Goal: Information Seeking & Learning: Learn about a topic

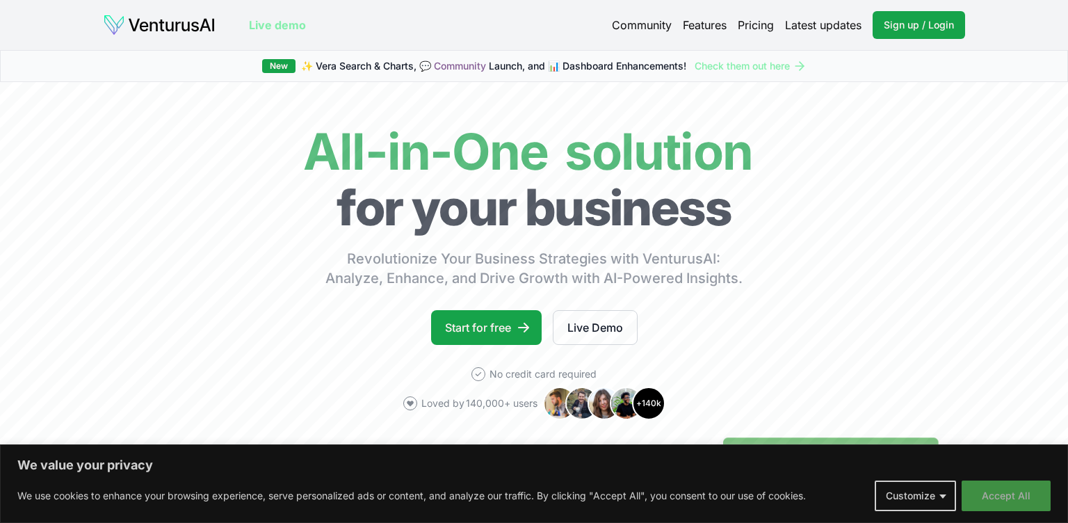
click at [981, 492] on button "Accept All" at bounding box center [1006, 496] width 89 height 31
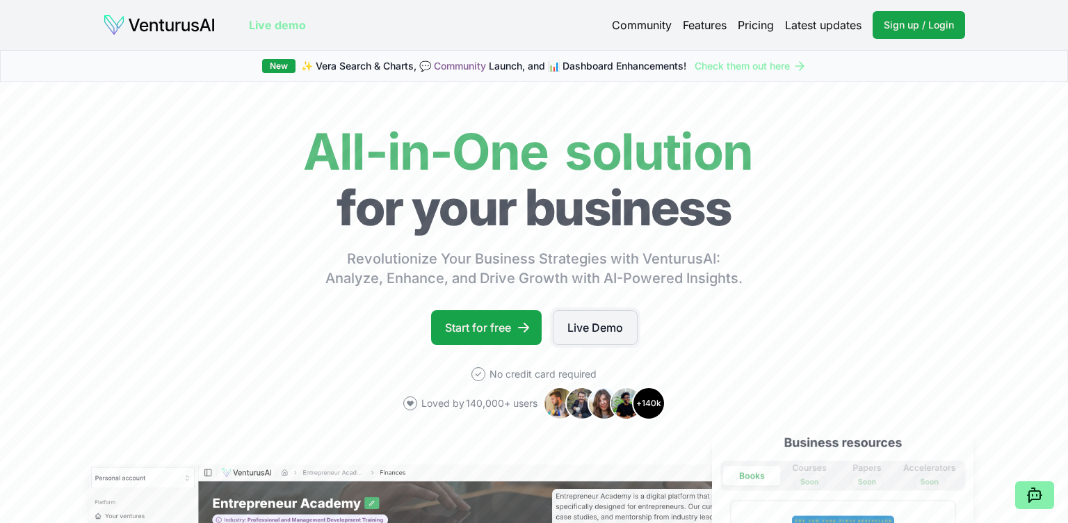
click at [609, 333] on link "Live Demo" at bounding box center [595, 327] width 85 height 35
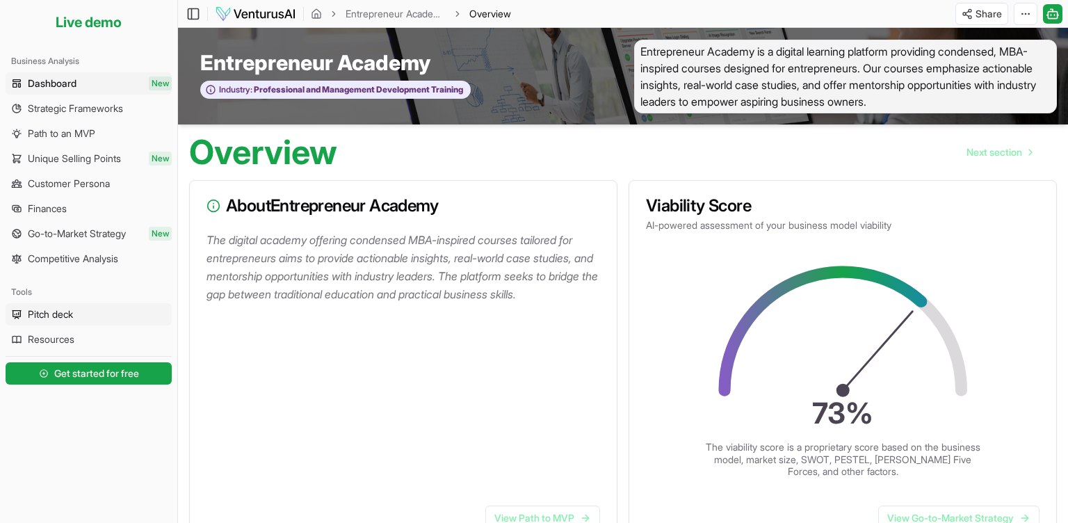
click at [63, 321] on link "Pitch deck" at bounding box center [89, 314] width 166 height 22
